Goal: Check status: Check status

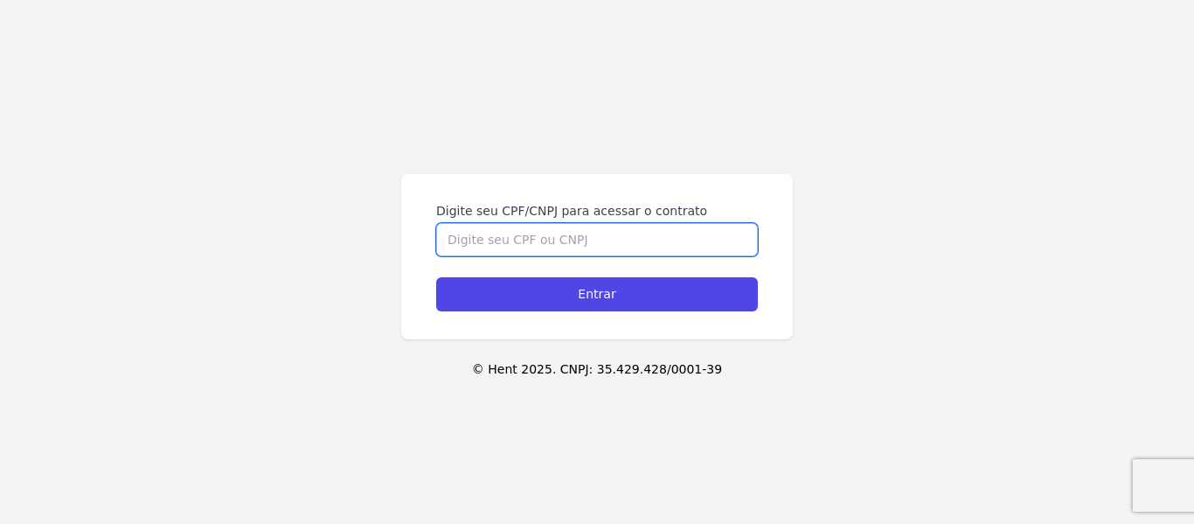
click at [524, 243] on input "Digite seu CPF/CNPJ para acessar o contrato" at bounding box center [597, 239] width 322 height 33
type input "48868187817"
click at [436, 277] on input "Entrar" at bounding box center [597, 294] width 322 height 34
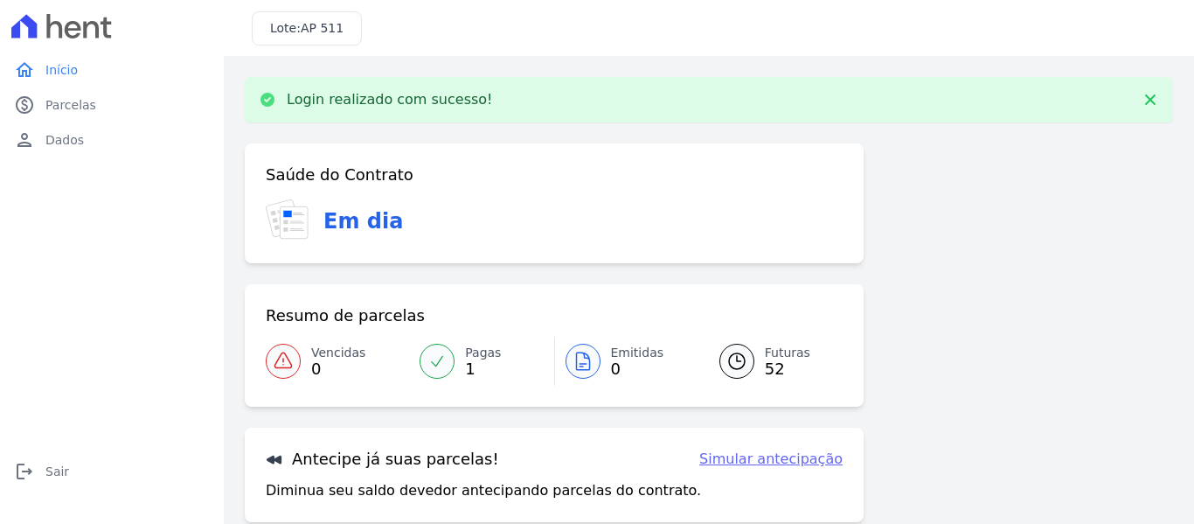
click at [476, 372] on span "1" at bounding box center [483, 369] width 36 height 14
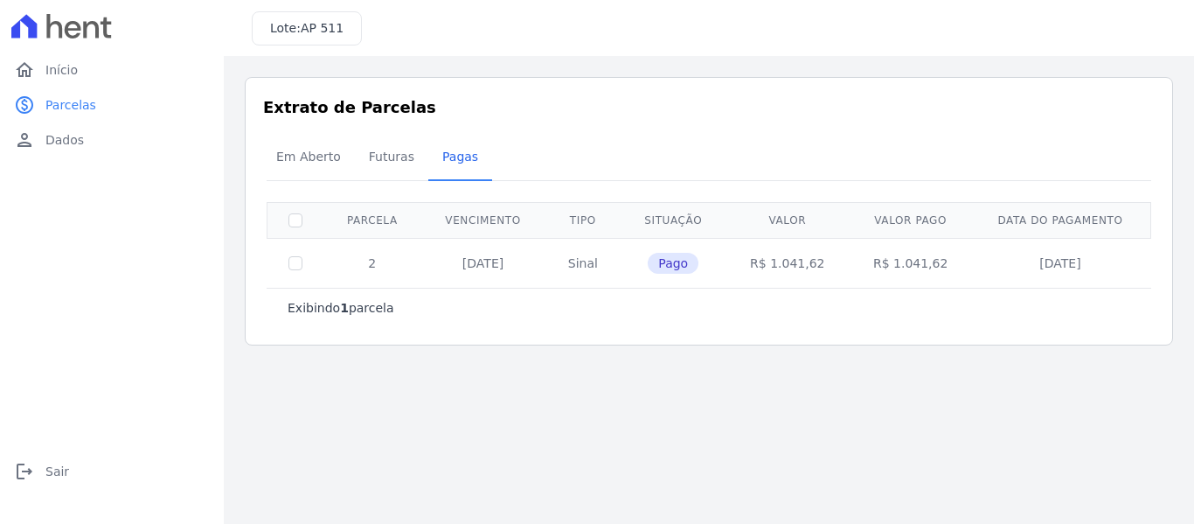
drag, startPoint x: 434, startPoint y: 260, endPoint x: 522, endPoint y: 255, distance: 87.5
click at [522, 255] on td "[DATE]" at bounding box center [483, 263] width 124 height 50
click at [538, 324] on div "Exibindo 1 parcela" at bounding box center [709, 307] width 885 height 39
click at [303, 159] on span "Em Aberto" at bounding box center [309, 156] width 86 height 35
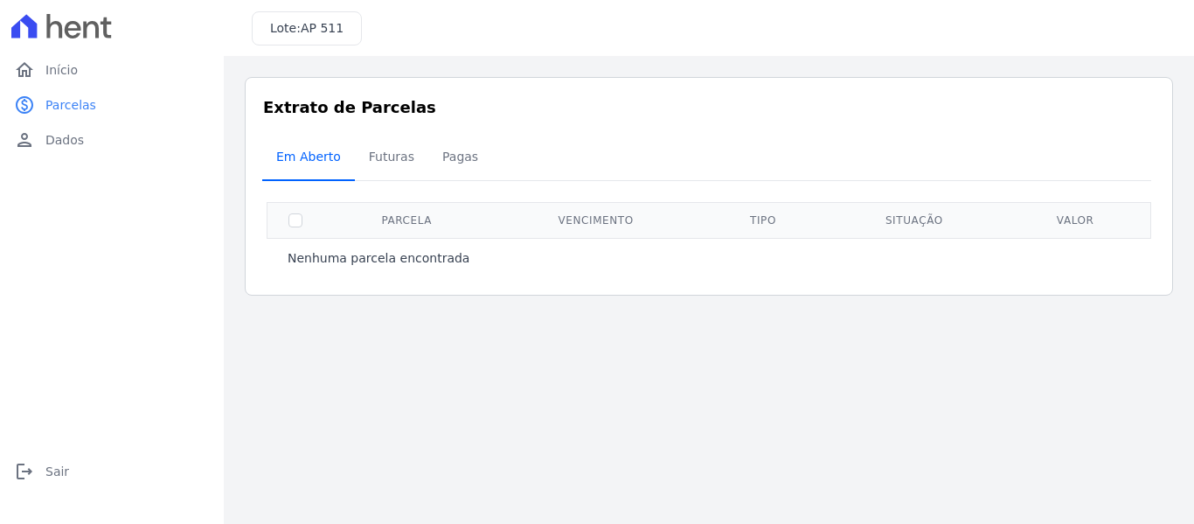
click at [344, 151] on span "Em Aberto" at bounding box center [309, 156] width 86 height 35
click at [393, 158] on span "Futuras" at bounding box center [391, 156] width 66 height 35
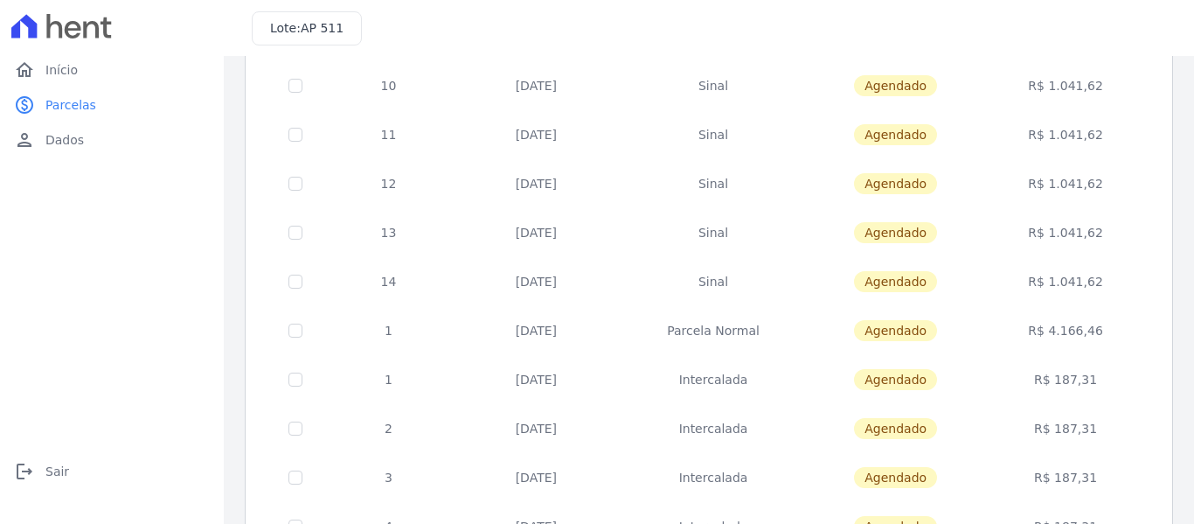
scroll to position [608, 0]
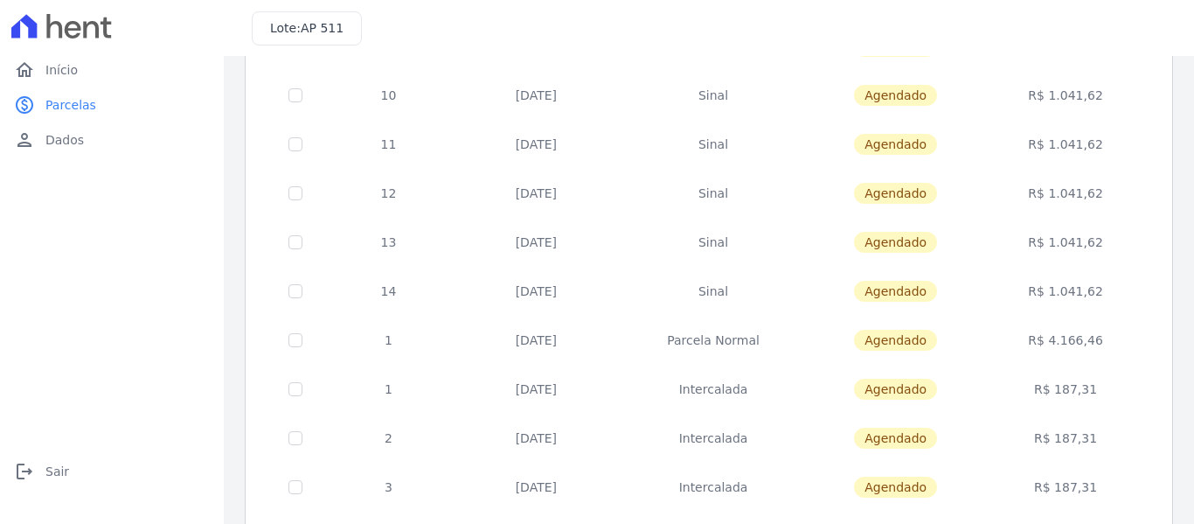
drag, startPoint x: 521, startPoint y: 288, endPoint x: 601, endPoint y: 295, distance: 79.8
click at [601, 295] on td "[DATE]" at bounding box center [536, 291] width 165 height 49
click at [594, 295] on td "[DATE]" at bounding box center [536, 291] width 165 height 49
drag, startPoint x: 517, startPoint y: 243, endPoint x: 579, endPoint y: 240, distance: 61.2
click at [579, 240] on td "[DATE]" at bounding box center [536, 242] width 165 height 49
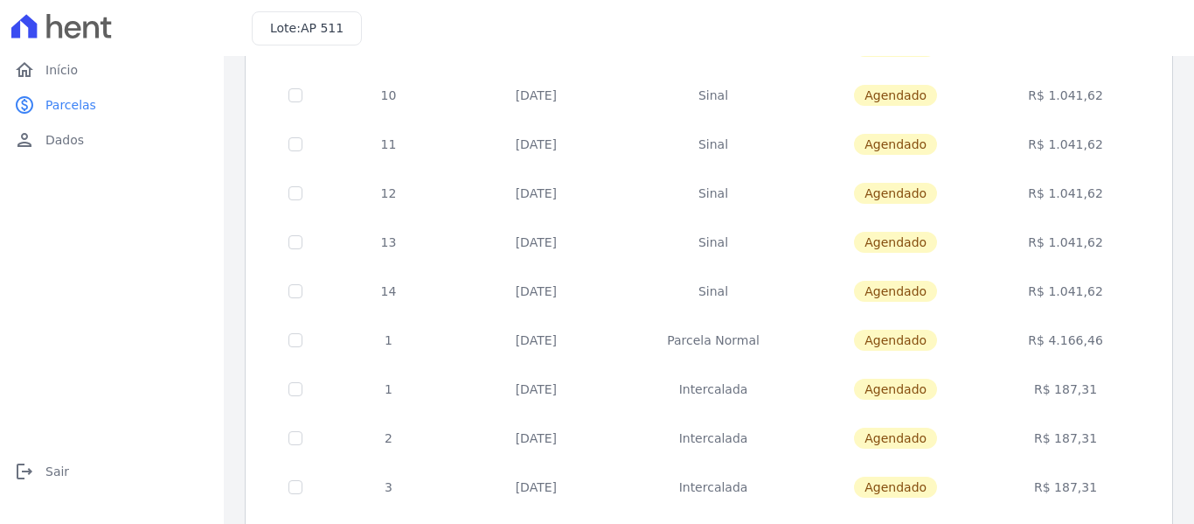
click at [579, 240] on td "[DATE]" at bounding box center [536, 242] width 165 height 49
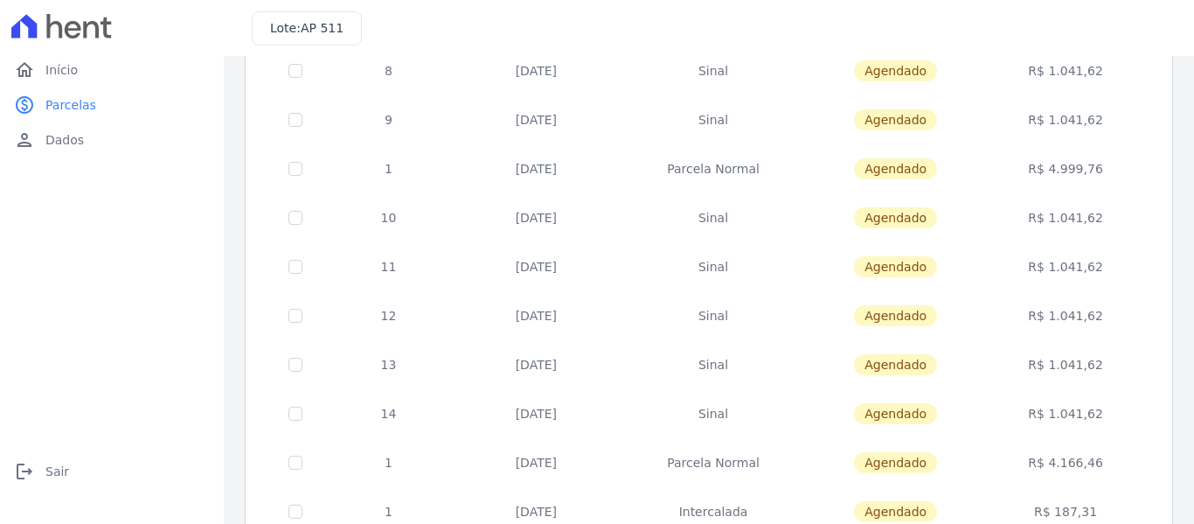
scroll to position [471, 0]
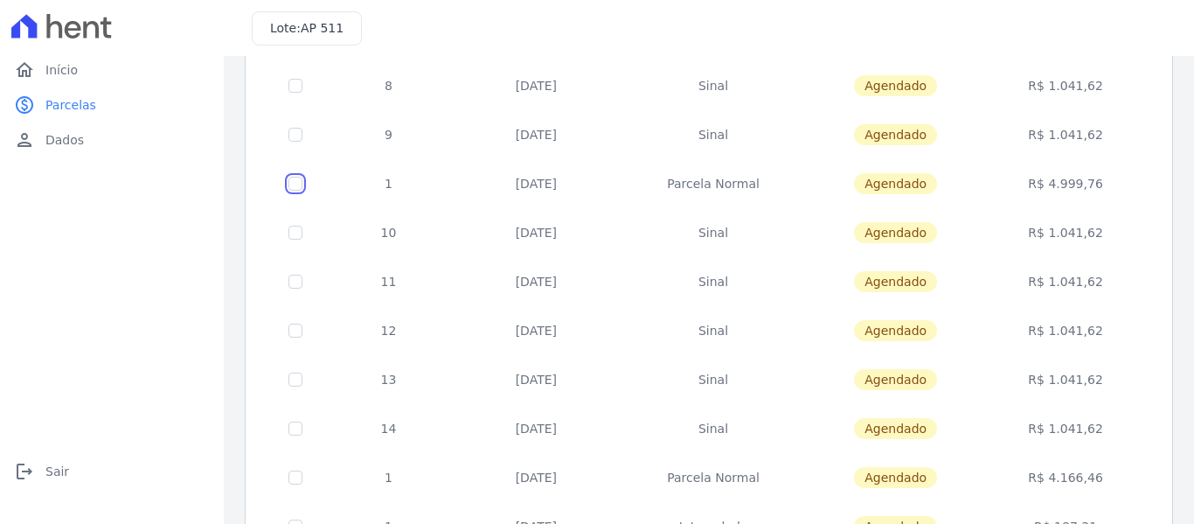
click at [295, 183] on input "checkbox" at bounding box center [295, 184] width 14 height 14
checkbox input "true"
